Goal: Transaction & Acquisition: Download file/media

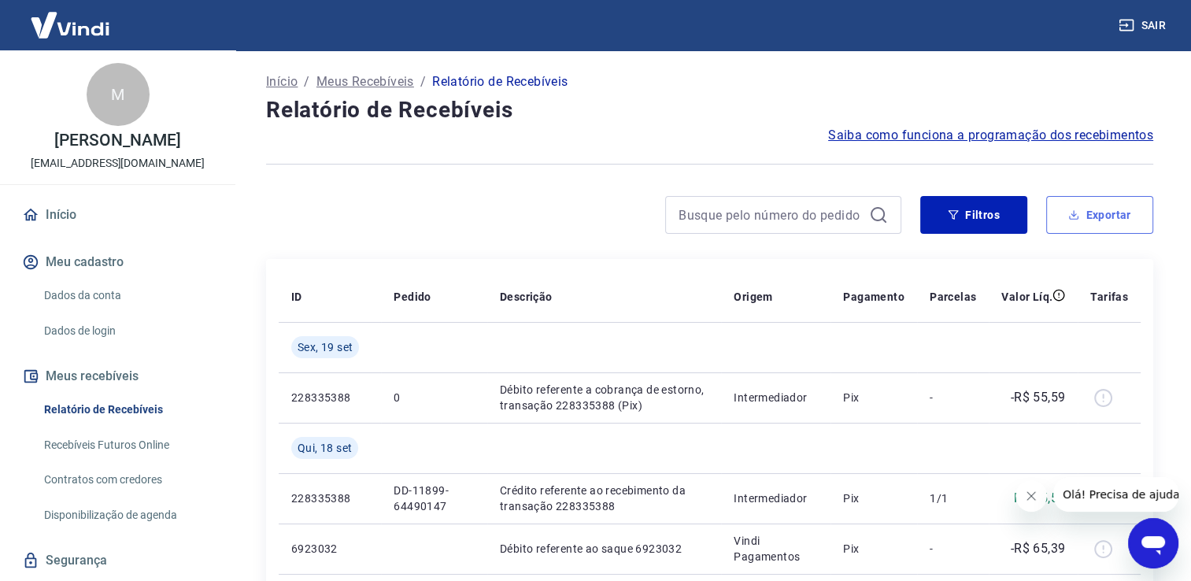
click at [1053, 206] on button "Exportar" at bounding box center [1099, 215] width 107 height 38
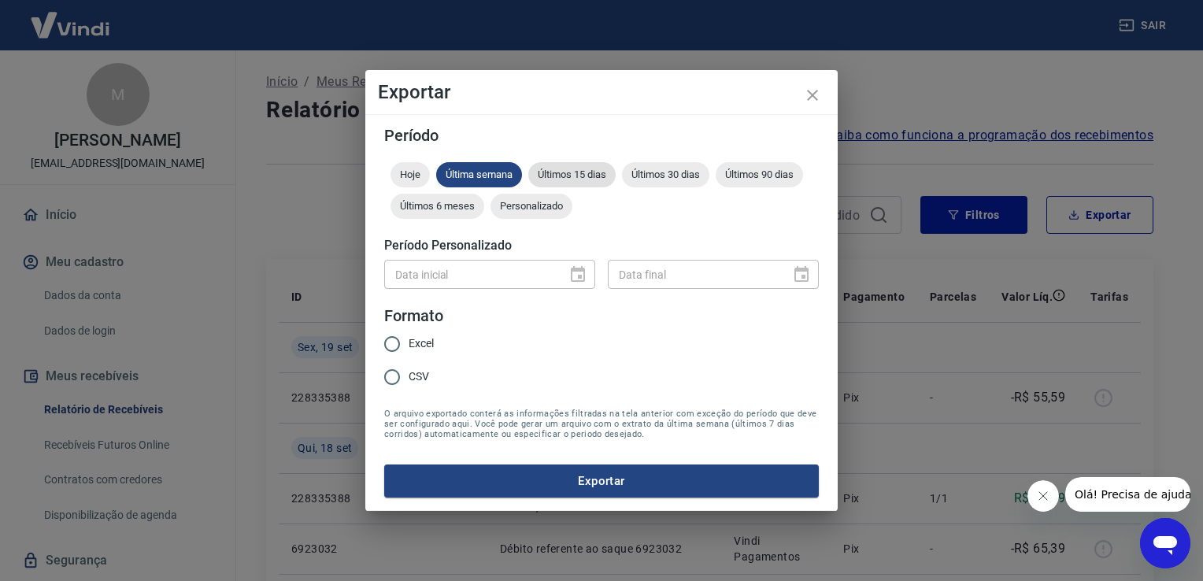
click at [572, 164] on div "Últimos 15 dias" at bounding box center [571, 174] width 87 height 25
click at [434, 344] on div "Excel CSV" at bounding box center [415, 361] width 62 height 68
click at [431, 344] on span "Excel" at bounding box center [420, 343] width 25 height 17
click at [408, 344] on input "Excel" at bounding box center [391, 343] width 33 height 33
radio input "true"
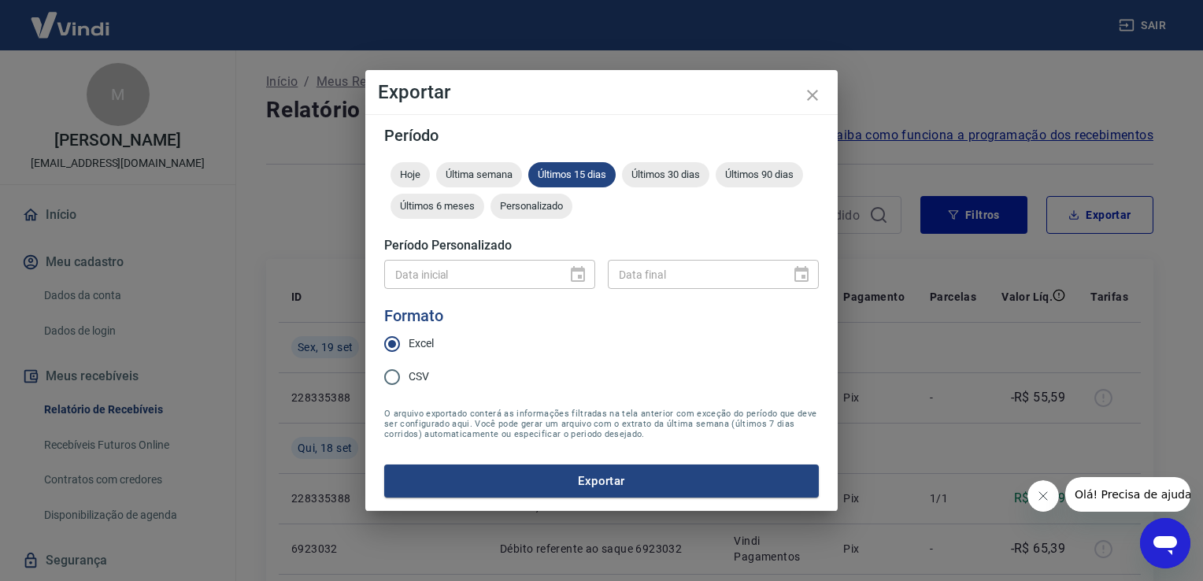
click at [560, 488] on button "Exportar" at bounding box center [601, 480] width 434 height 33
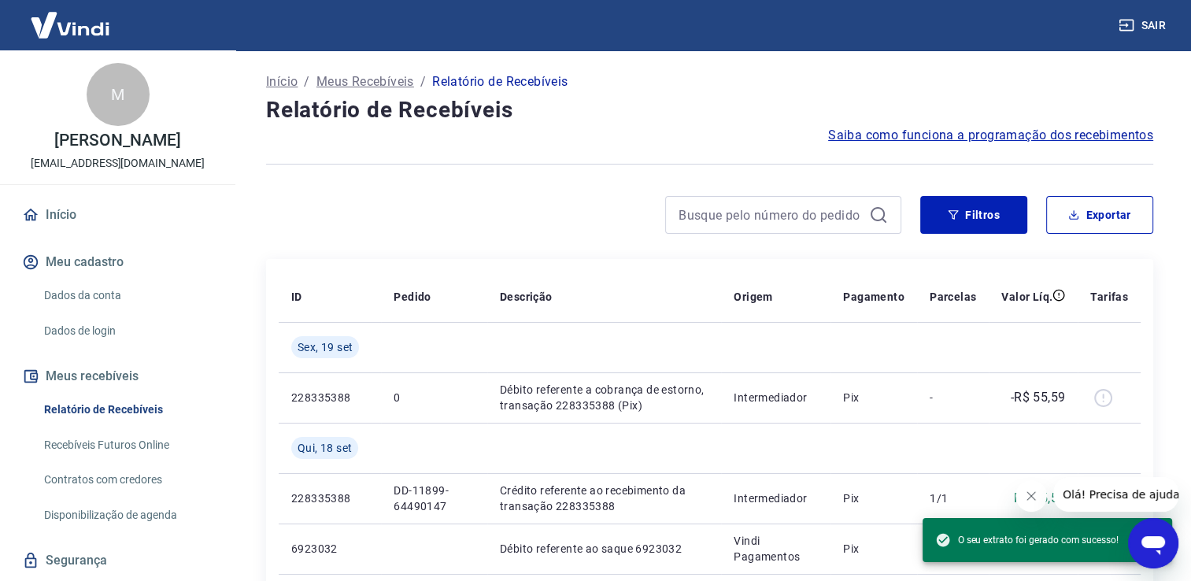
drag, startPoint x: 684, startPoint y: 99, endPoint x: 673, endPoint y: 99, distance: 11.0
click at [683, 99] on h4 "Relatório de Recebíveis" at bounding box center [709, 109] width 887 height 31
